Goal: Information Seeking & Learning: Find specific fact

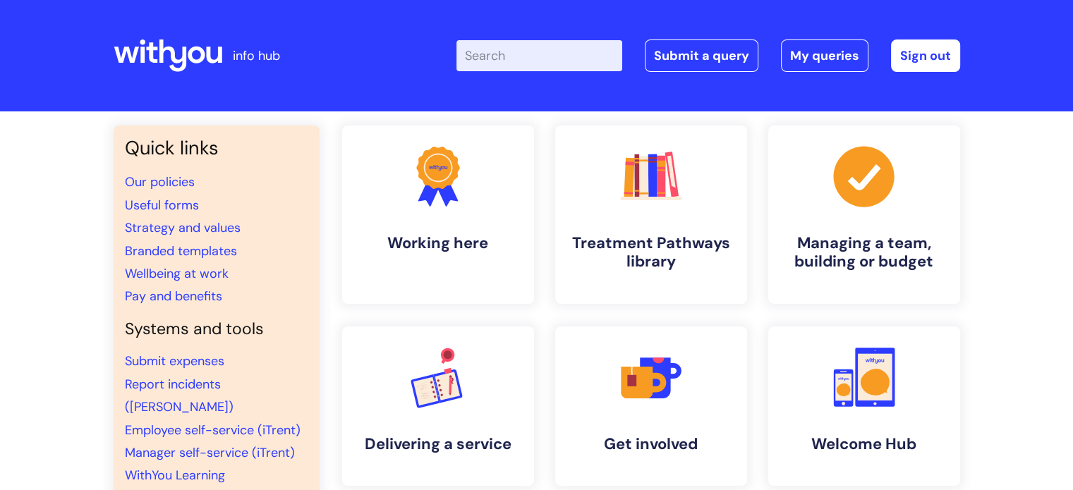
click at [538, 58] on input "Enter your search term here..." at bounding box center [539, 55] width 166 height 31
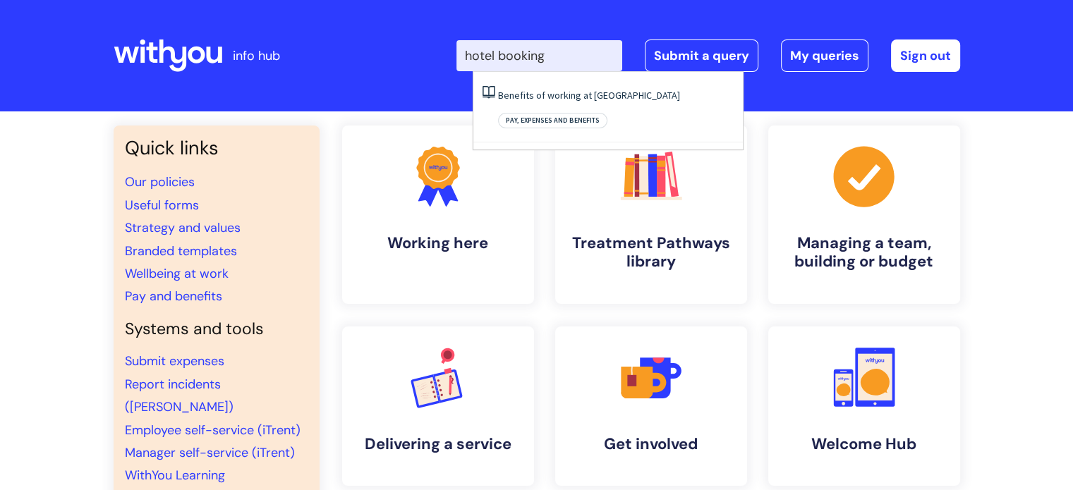
type input "hotel booking"
click button "Search" at bounding box center [0, 0] width 0 height 0
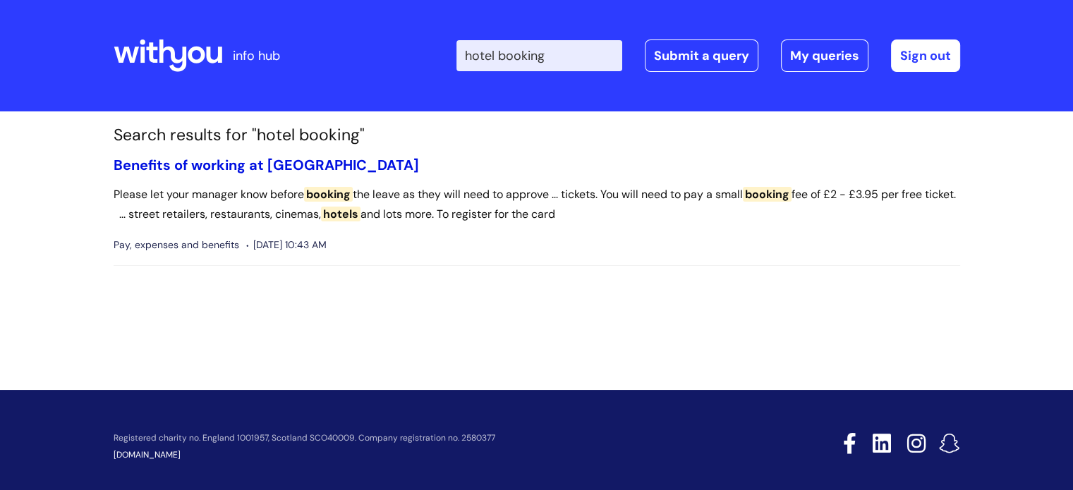
click at [255, 166] on link "Benefits of working at [GEOGRAPHIC_DATA]" at bounding box center [266, 165] width 305 height 18
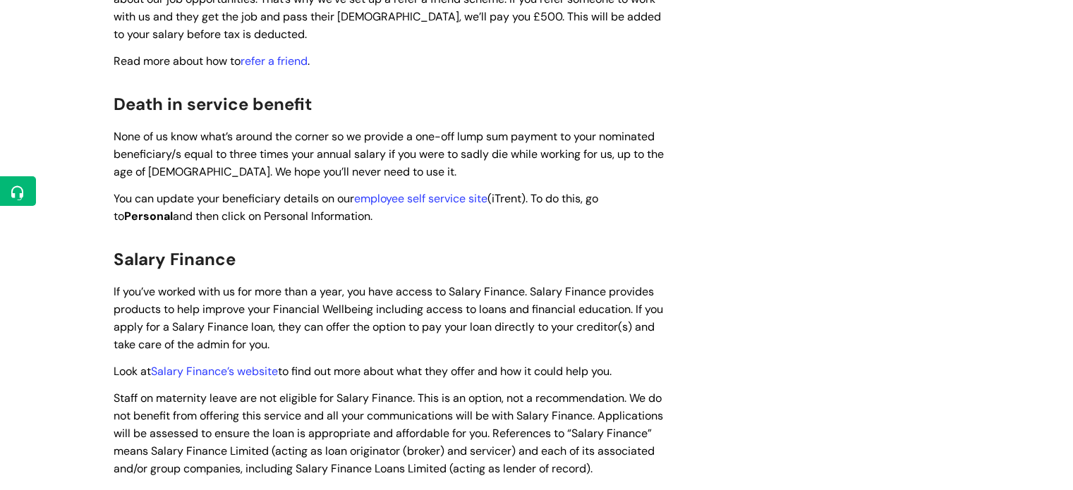
scroll to position [2116, 0]
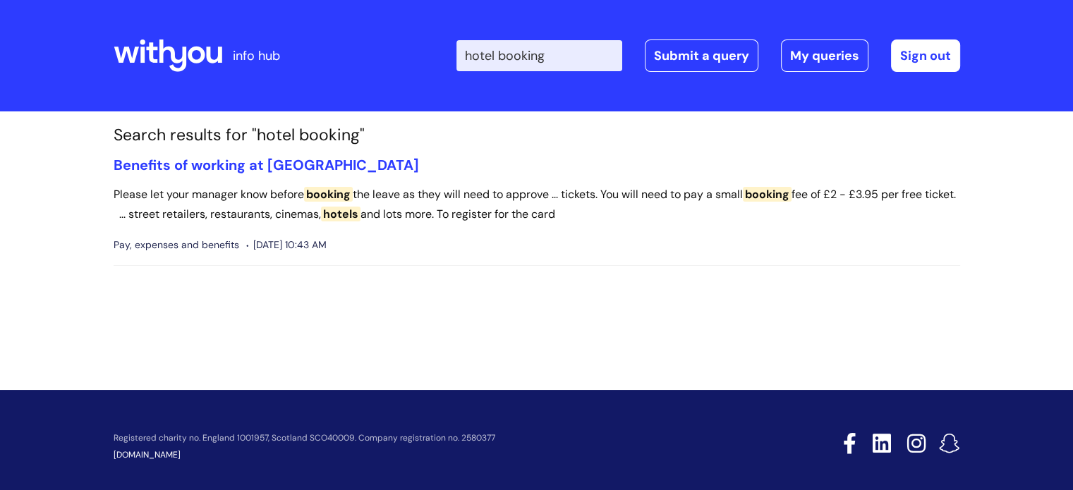
click at [575, 61] on input "hotel booking" at bounding box center [539, 55] width 166 height 31
type input "h"
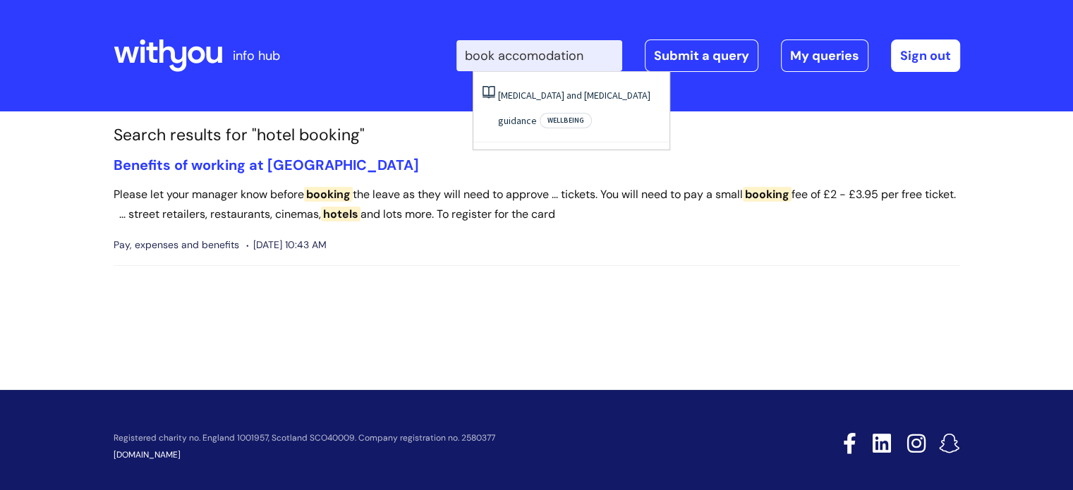
type input "book accomodation"
click button "Search" at bounding box center [0, 0] width 0 height 0
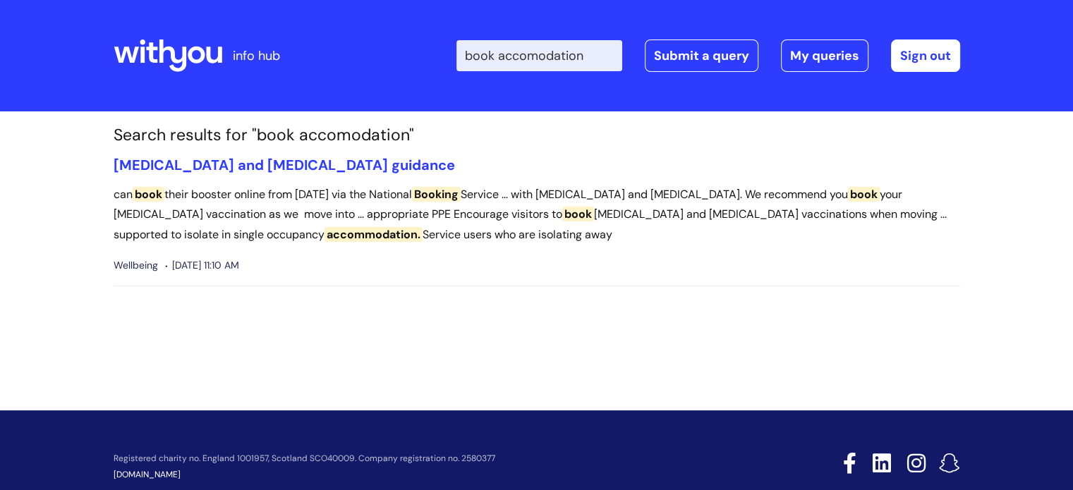
click at [522, 57] on input "book accomodation" at bounding box center [539, 55] width 166 height 31
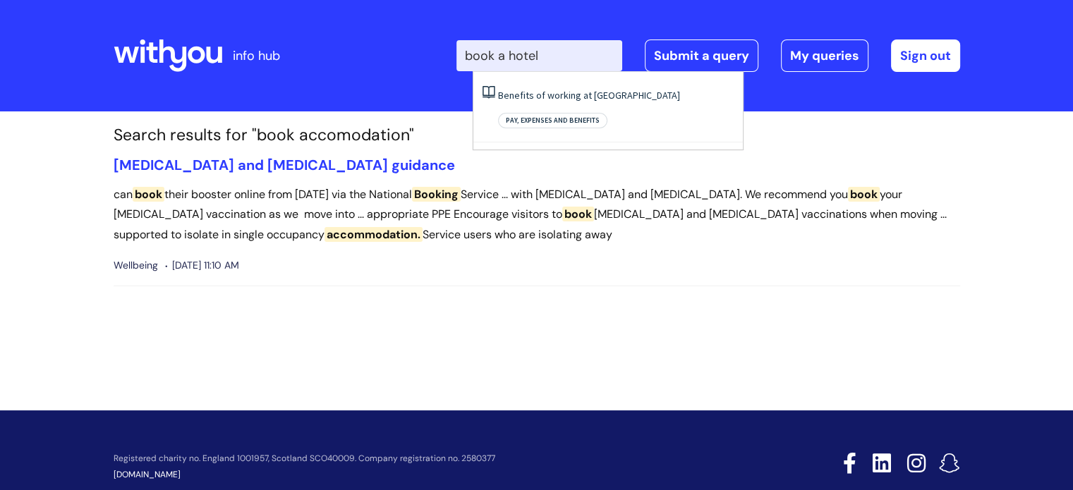
type input "book a hotel"
click button "Search" at bounding box center [0, 0] width 0 height 0
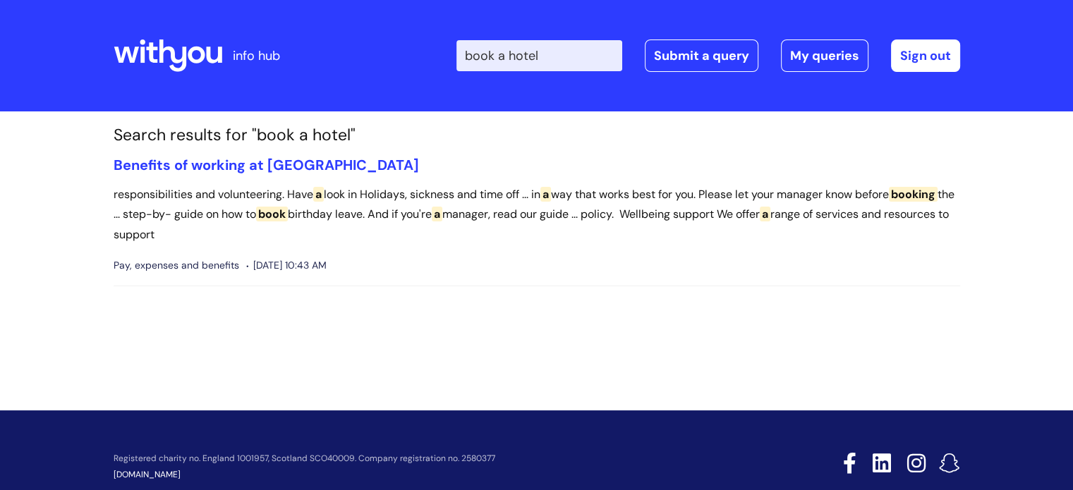
drag, startPoint x: 237, startPoint y: 4, endPoint x: 394, endPoint y: 73, distance: 171.5
click at [406, 74] on div "Enter your search term here... book a hotel Search Submit a query My queries We…" at bounding box center [642, 55] width 636 height 83
